Goal: Task Accomplishment & Management: Manage account settings

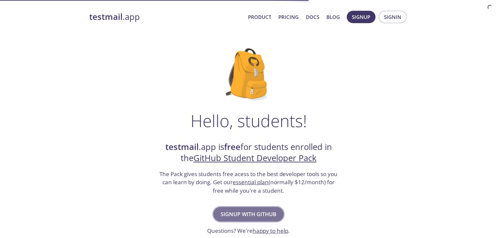
click at [258, 211] on span "Signup with GitHub" at bounding box center [248, 214] width 56 height 9
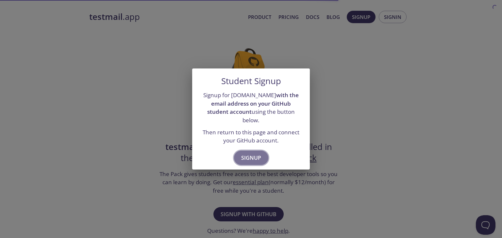
click at [257, 161] on button "Signup" at bounding box center [251, 158] width 34 height 14
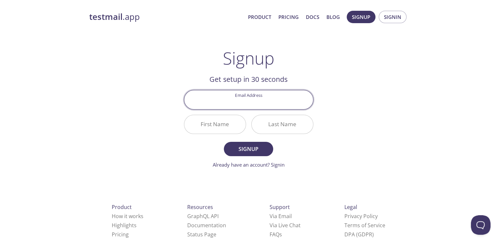
click at [279, 100] on input "Email Address" at bounding box center [248, 99] width 129 height 19
type input "[EMAIL_ADDRESS][DOMAIN_NAME]"
click at [390, 17] on span "Signin" at bounding box center [392, 17] width 17 height 8
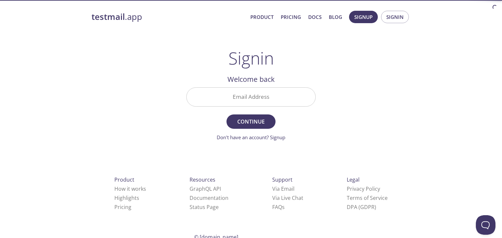
click at [278, 92] on input "Email Address" at bounding box center [250, 97] width 129 height 19
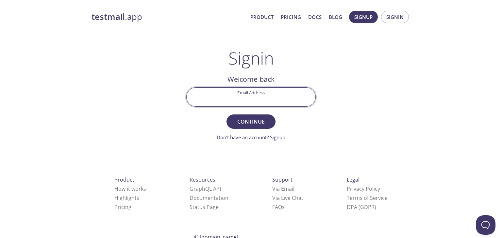
type input "[EMAIL_ADDRESS][DOMAIN_NAME]"
click at [252, 127] on button "Continue" at bounding box center [250, 122] width 49 height 14
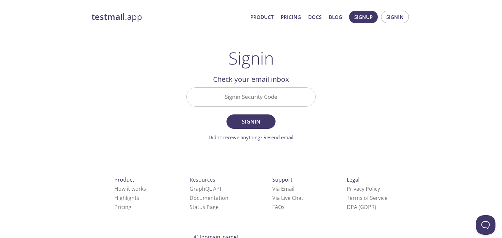
click at [266, 96] on input "Signin Security Code" at bounding box center [250, 97] width 129 height 19
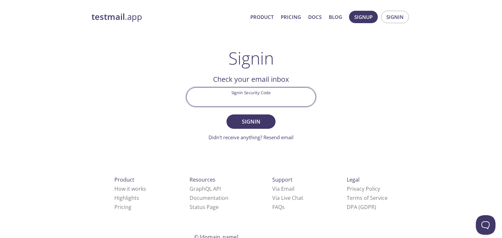
paste input "GLB99J8"
type input "GLB99J8"
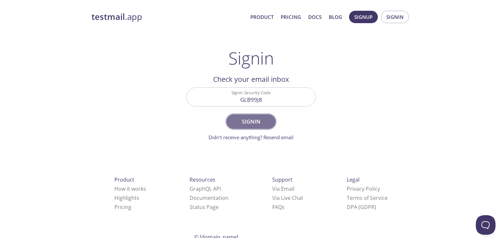
click at [250, 123] on span "Signin" at bounding box center [251, 121] width 35 height 9
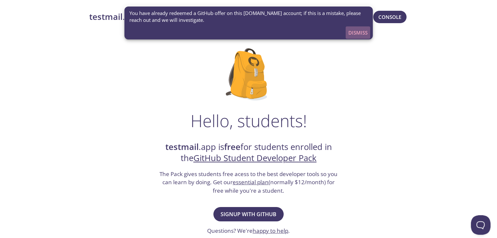
click at [361, 34] on span "Dismiss" at bounding box center [357, 32] width 19 height 8
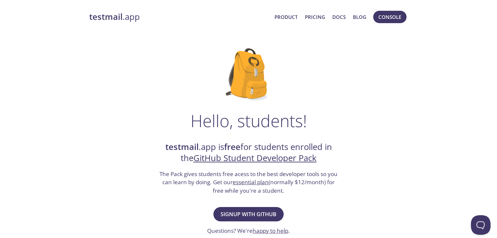
click at [92, 17] on strong "testmail" at bounding box center [105, 16] width 33 height 11
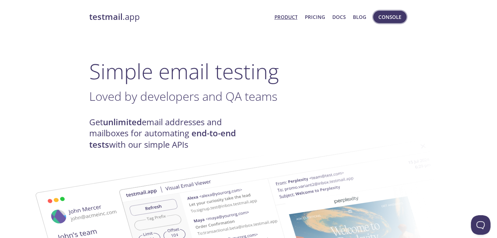
click at [387, 20] on span "Console" at bounding box center [389, 17] width 23 height 8
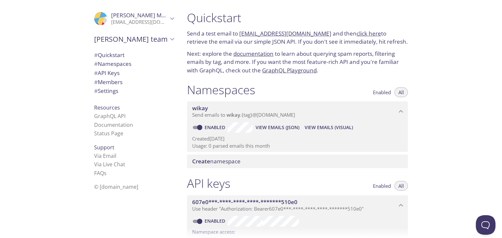
click at [133, 71] on span "# API Keys" at bounding box center [134, 73] width 80 height 8
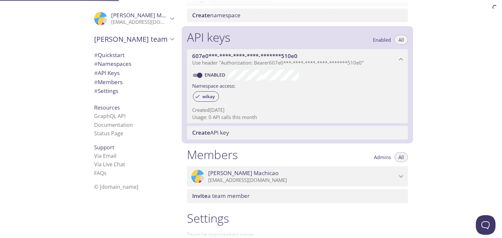
scroll to position [176, 0]
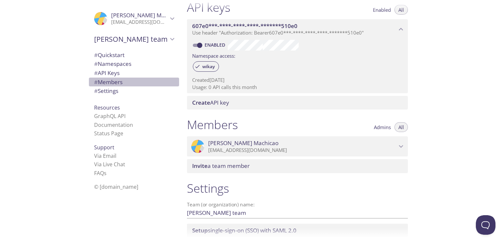
click at [122, 81] on span "# Members" at bounding box center [134, 82] width 80 height 8
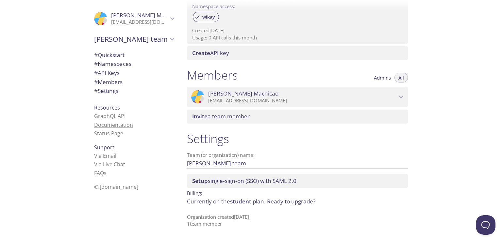
click at [121, 124] on link "Documentation" at bounding box center [113, 125] width 39 height 7
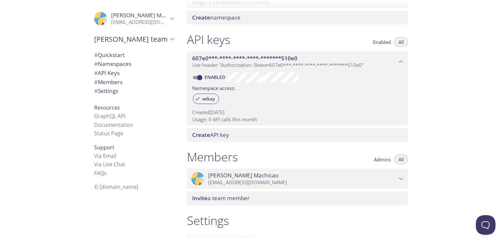
scroll to position [142, 0]
